Goal: Information Seeking & Learning: Learn about a topic

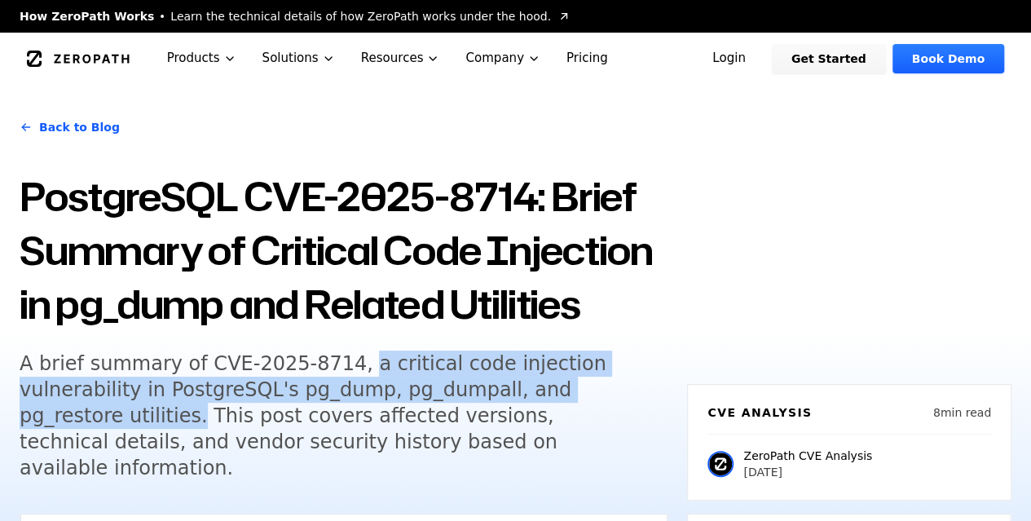
drag, startPoint x: 337, startPoint y: 365, endPoint x: 562, endPoint y: 395, distance: 227.0
click at [562, 395] on h5 "A brief summary of CVE-2025-8714, a critical code injection vulnerability in Po…" at bounding box center [333, 415] width 626 height 130
copy h5 "a critical code injection vulnerability in PostgreSQL's pg_dump, pg_dumpall, an…"
click at [246, 434] on h5 "A brief summary of CVE-2025-8714, a critical code injection vulnerability in Po…" at bounding box center [333, 415] width 626 height 130
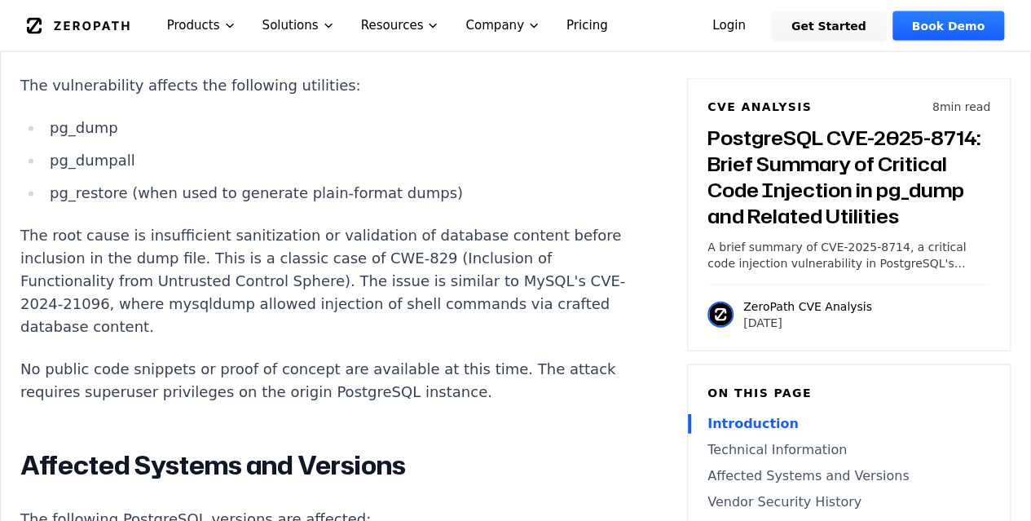
scroll to position [1956, 0]
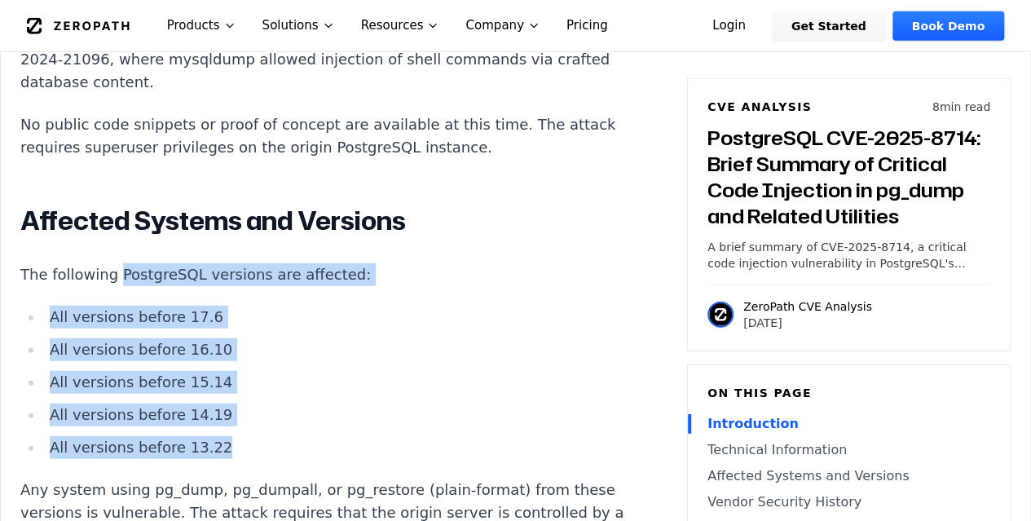
drag, startPoint x: 223, startPoint y: 426, endPoint x: 112, endPoint y: 242, distance: 215.4
click at [112, 242] on div "Introduction Database administrators restoring backups from trusted sources may…" at bounding box center [323, 178] width 606 height 1969
copy div "PostgreSQL versions are affected: All versions before 17.6 All versions before …"
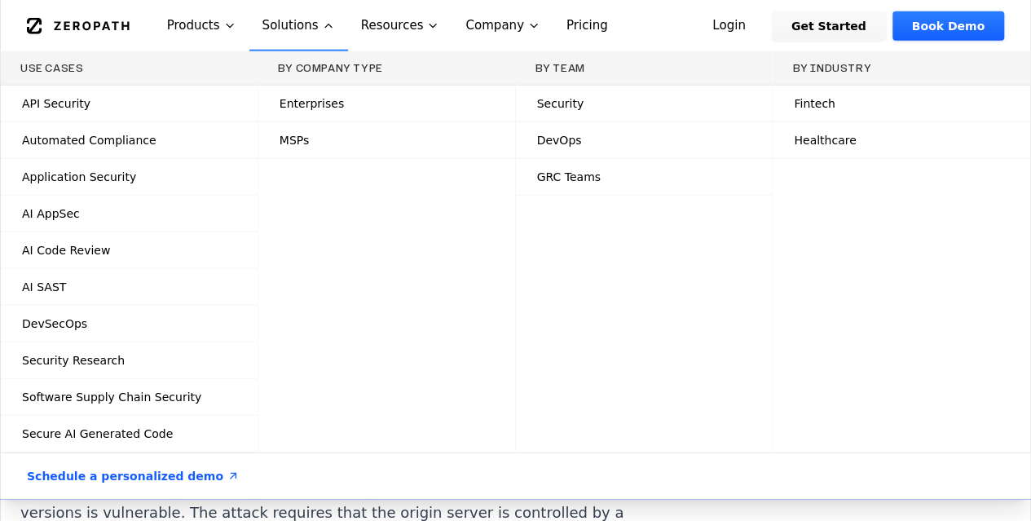
scroll to position [245, 0]
